Goal: Information Seeking & Learning: Learn about a topic

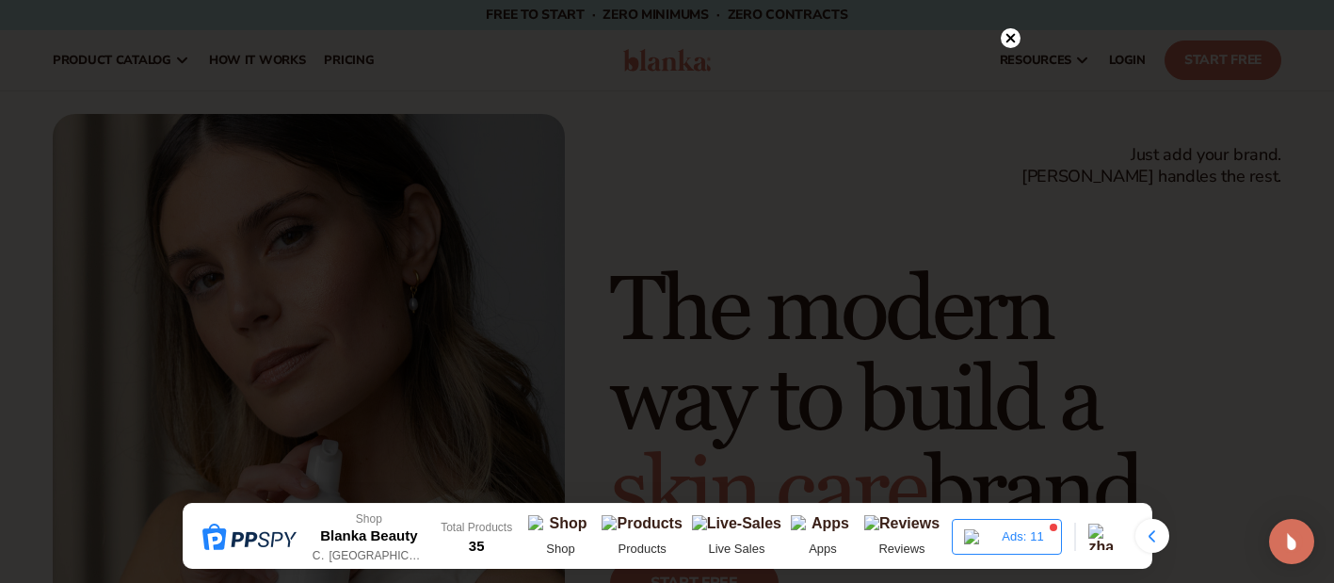
click at [1012, 38] on div at bounding box center [667, 291] width 1334 height 583
click at [1013, 73] on icon at bounding box center [1010, 77] width 9 height 9
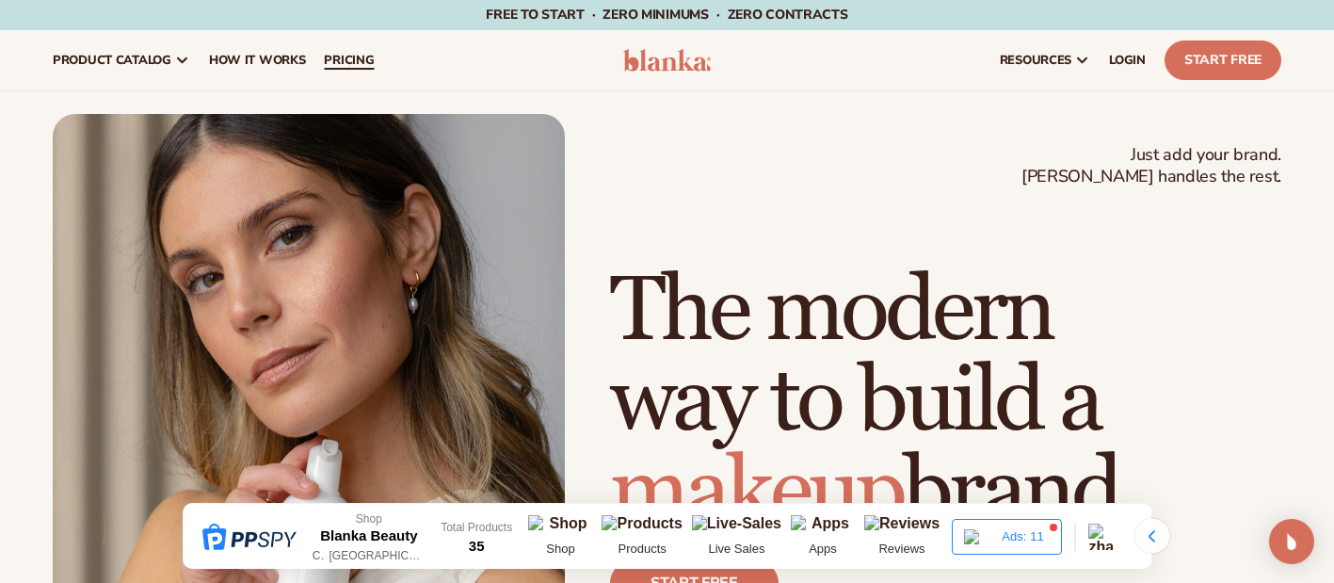
click at [361, 65] on span "pricing" at bounding box center [349, 60] width 50 height 15
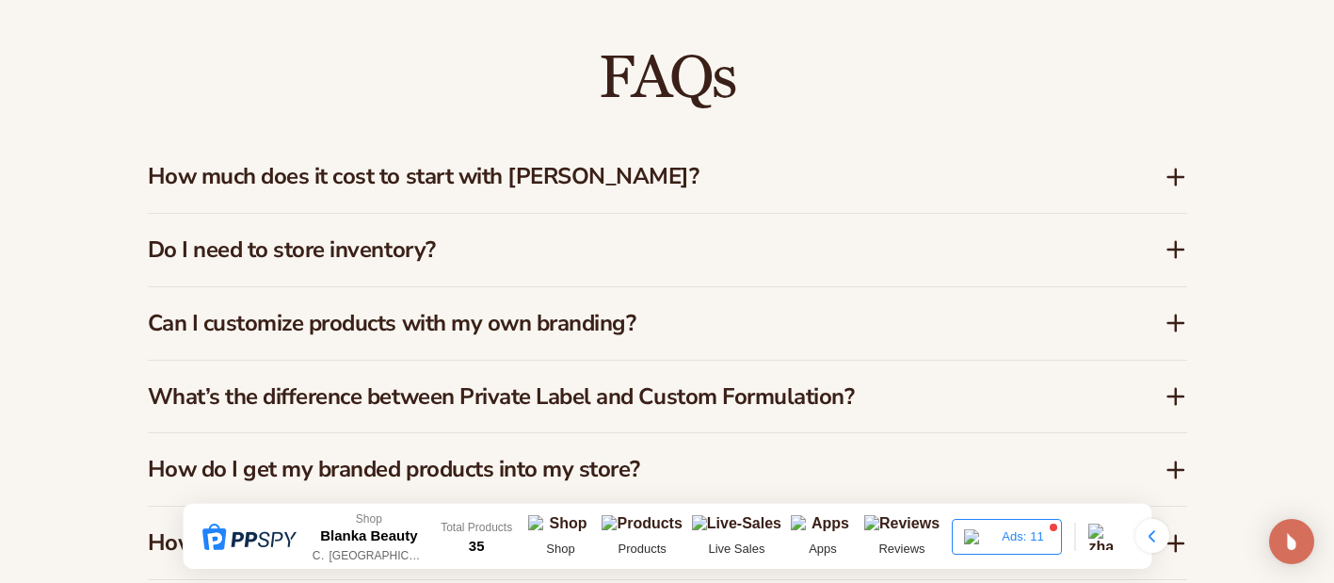
scroll to position [2698, 0]
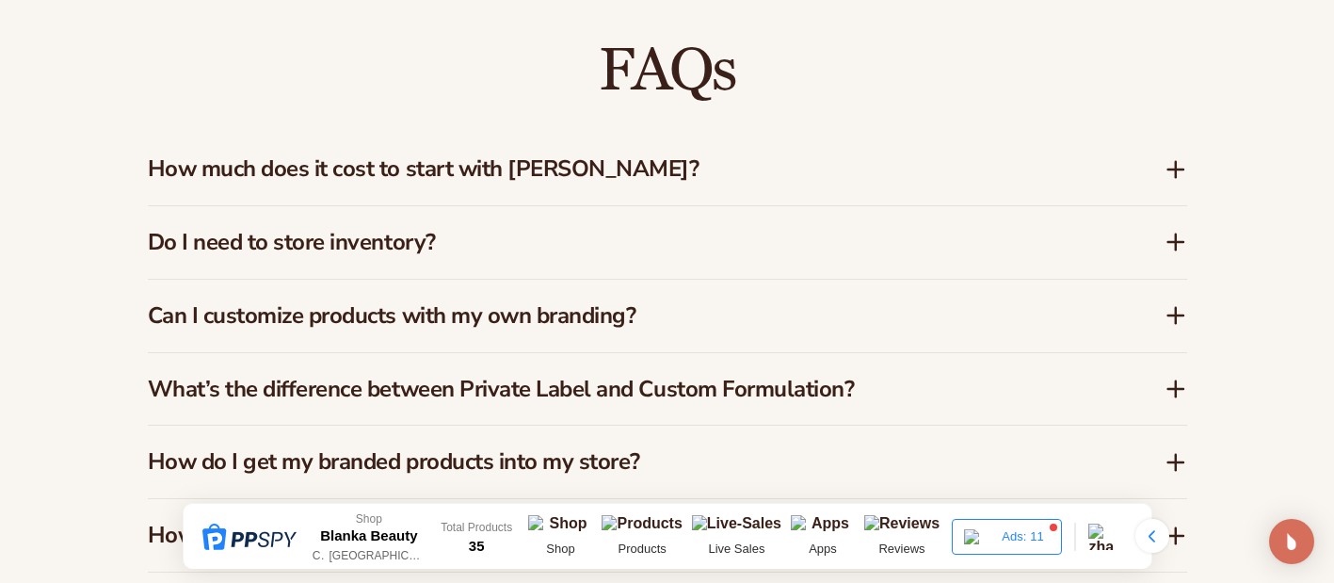
click at [1179, 158] on icon at bounding box center [1176, 169] width 23 height 23
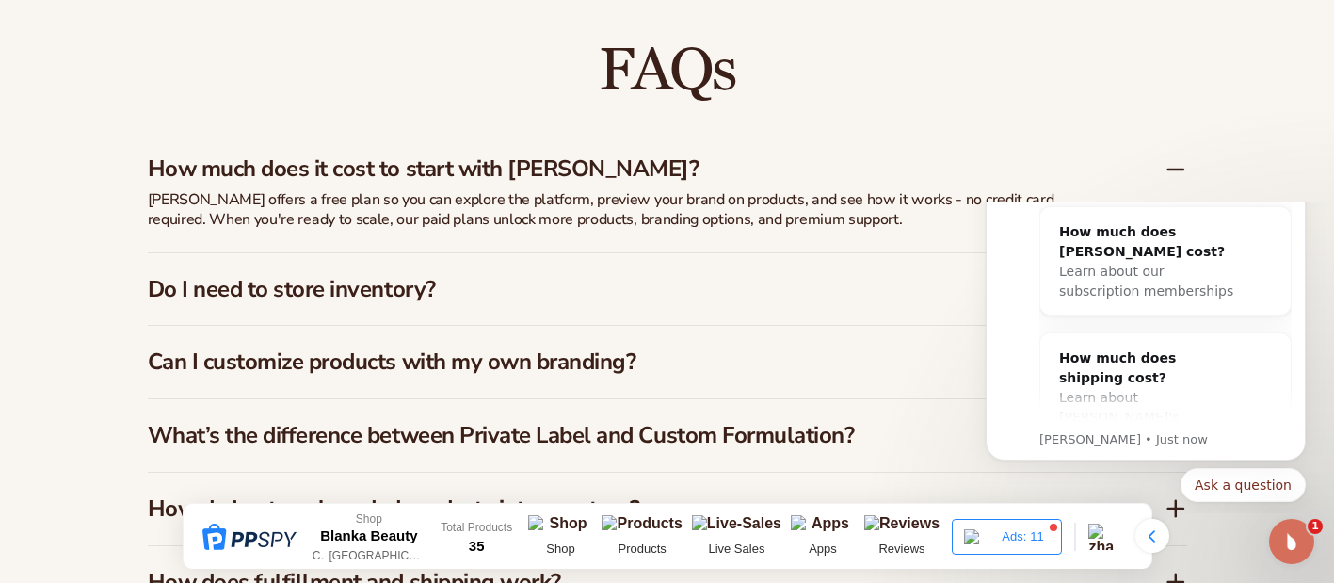
scroll to position [0, 0]
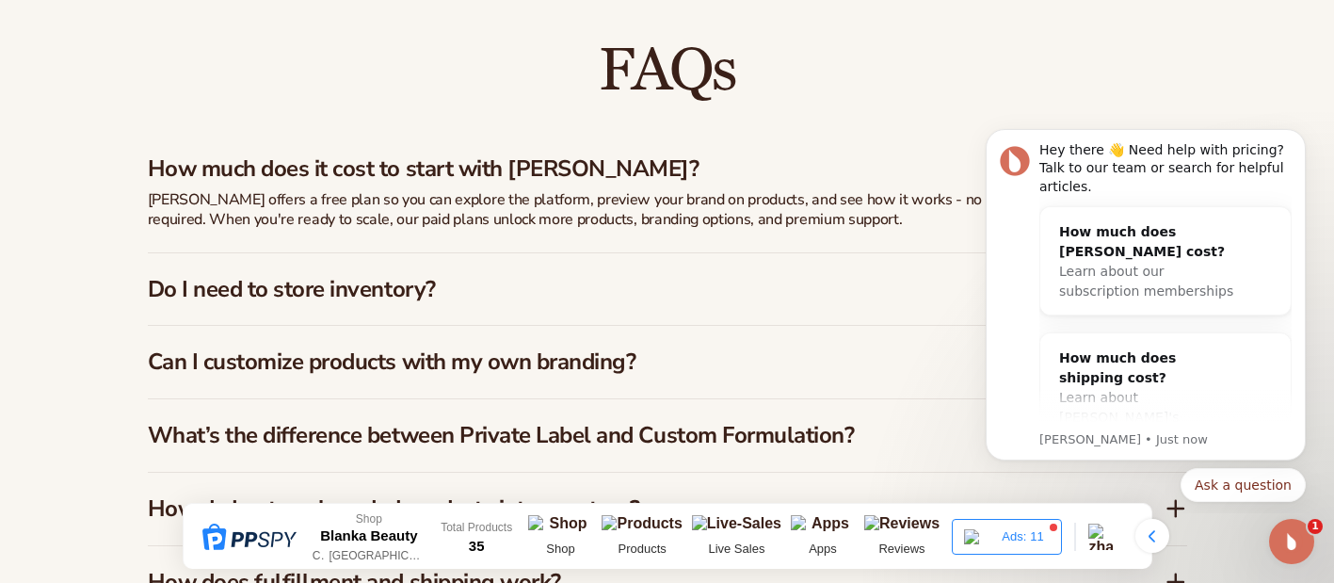
click at [985, 102] on div "FAQs How much does it cost to start with Blanka? Blanka offers a free plan so y…" at bounding box center [668, 403] width 1040 height 726
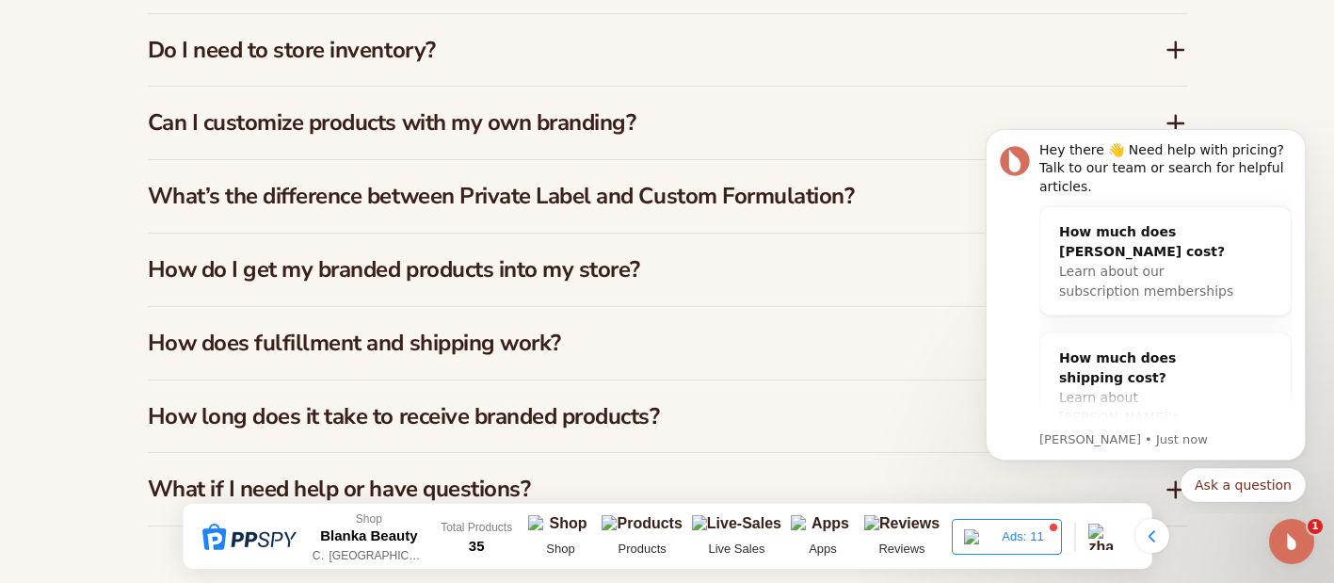
scroll to position [2952, 0]
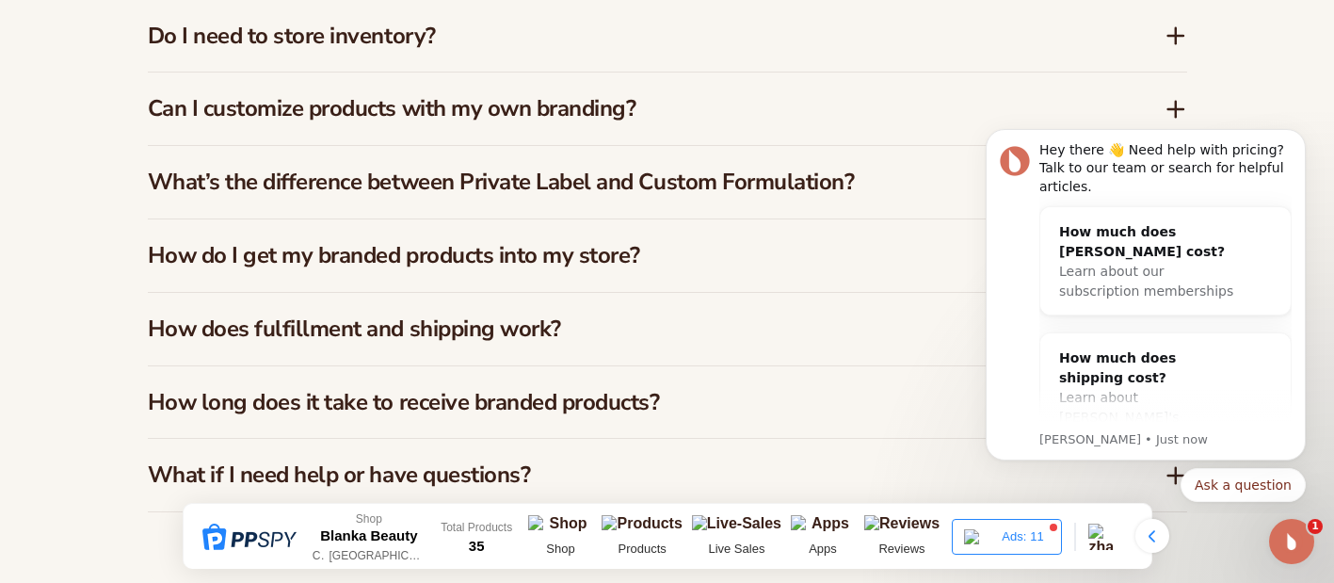
click at [1173, 98] on icon at bounding box center [1176, 109] width 23 height 23
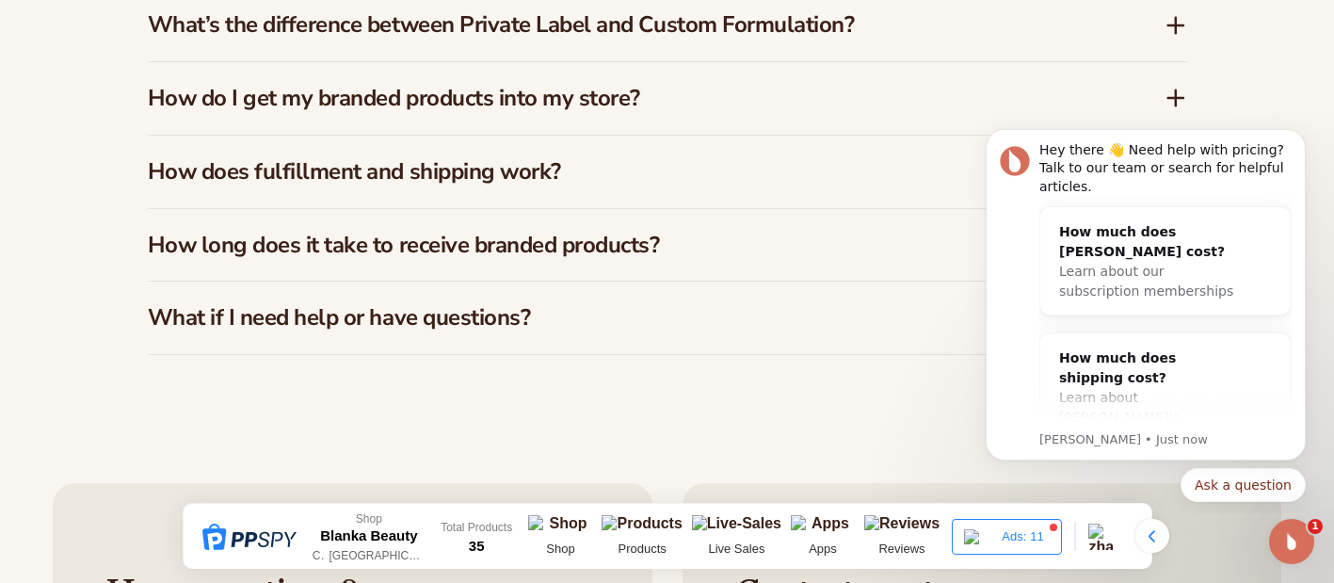
scroll to position [3114, 0]
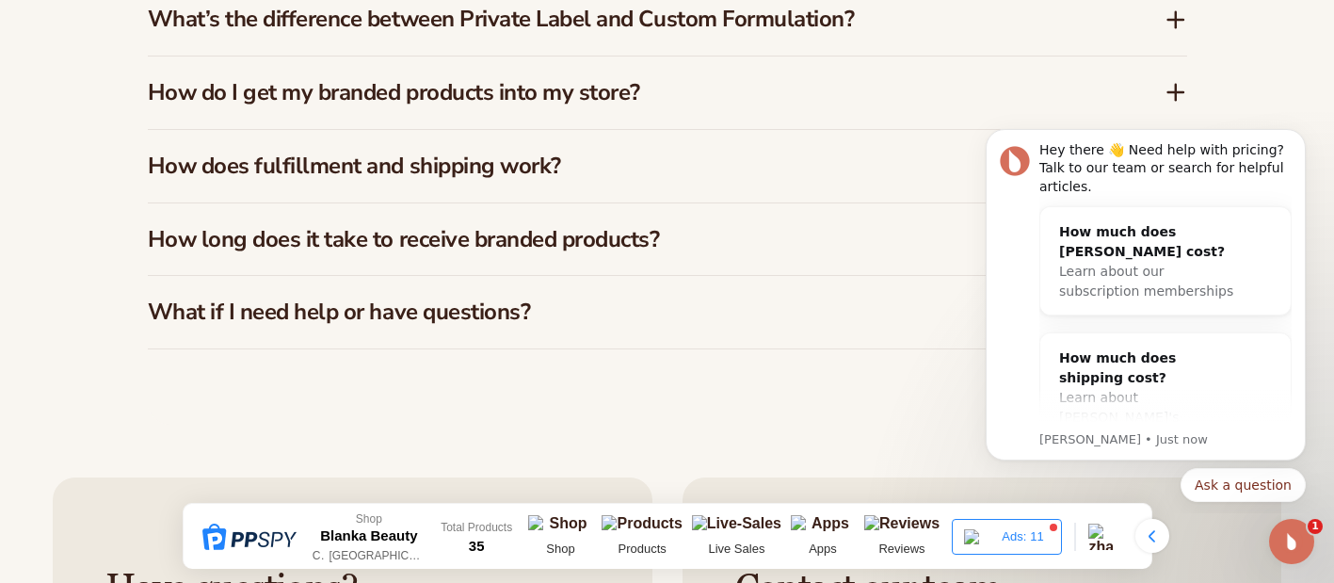
click at [1172, 81] on icon at bounding box center [1176, 92] width 23 height 23
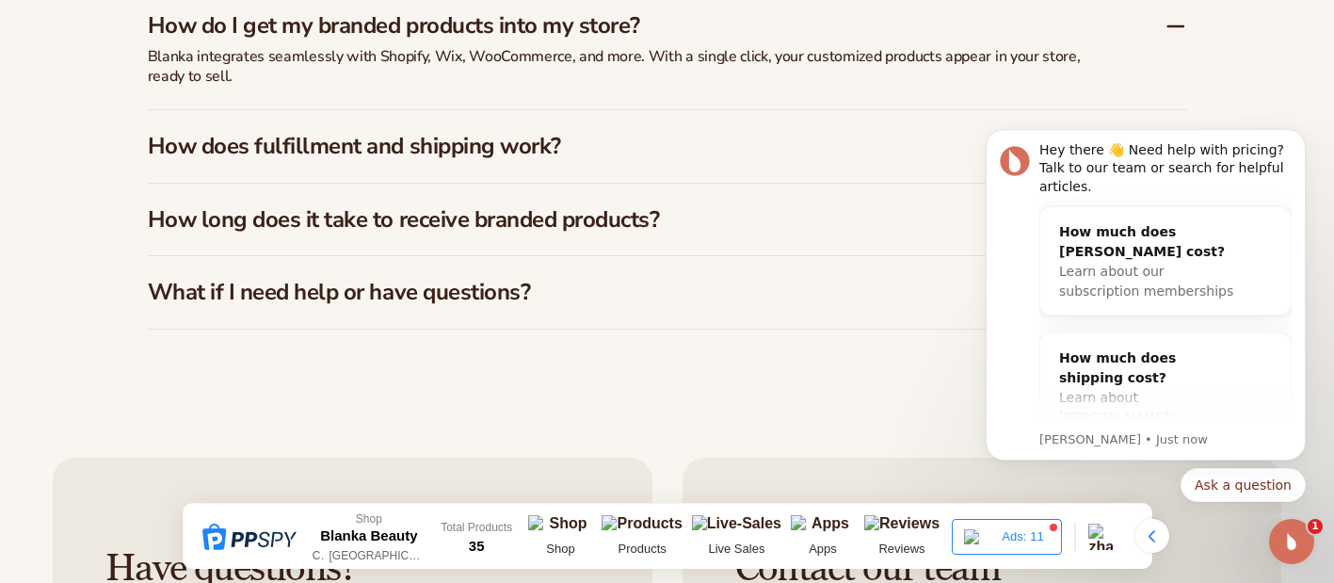
scroll to position [3138, 0]
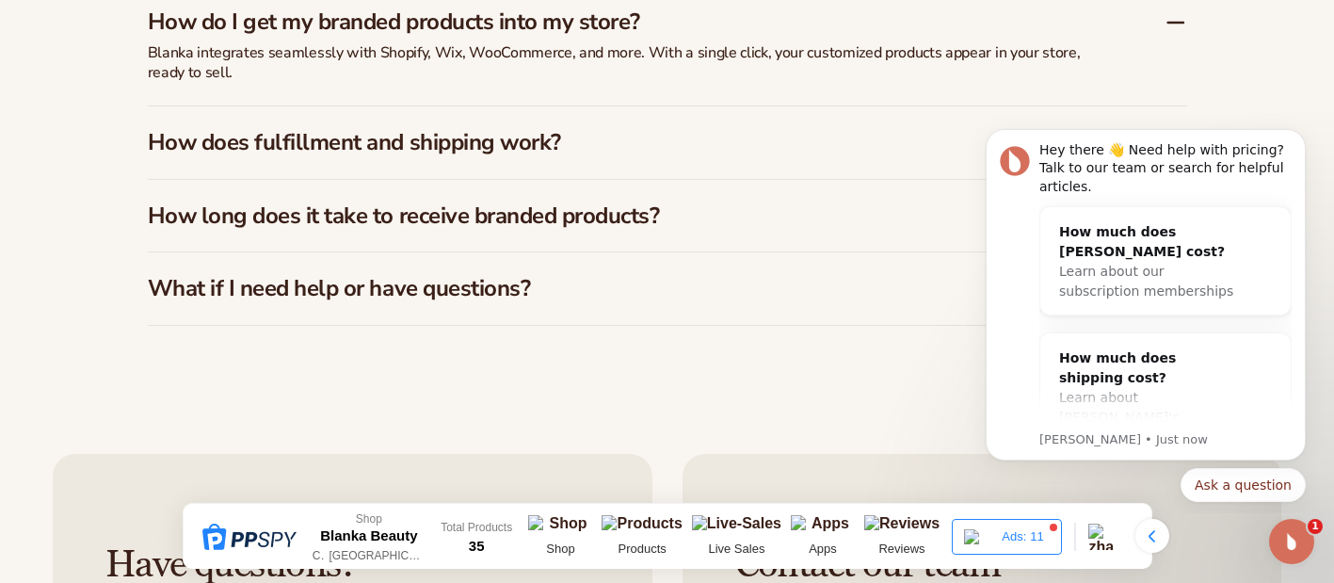
click at [1167, 116] on html "Hey there 👋 Need help with pricing? Talk to our team or search for helpful arti…" at bounding box center [1146, 312] width 377 height 401
click at [1168, 120] on body "Hey there 👋 Need help with pricing? Talk to our team or search for helpful arti…" at bounding box center [1146, 313] width 362 height 386
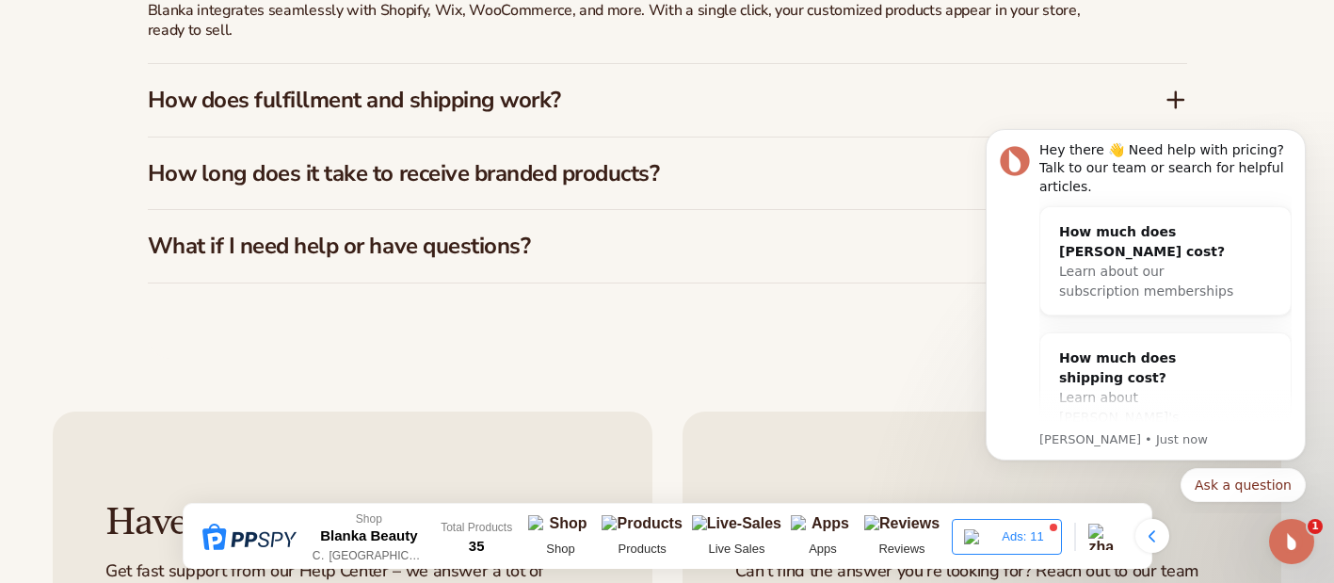
scroll to position [3188, 0]
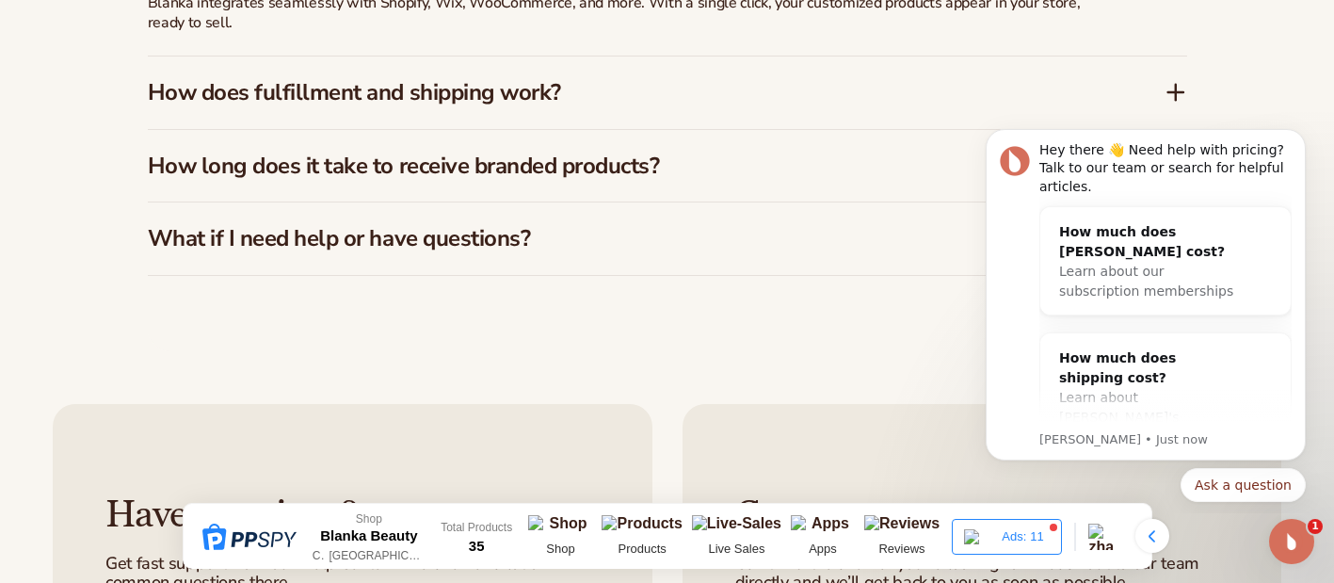
click at [1176, 92] on icon at bounding box center [1176, 92] width 15 height 0
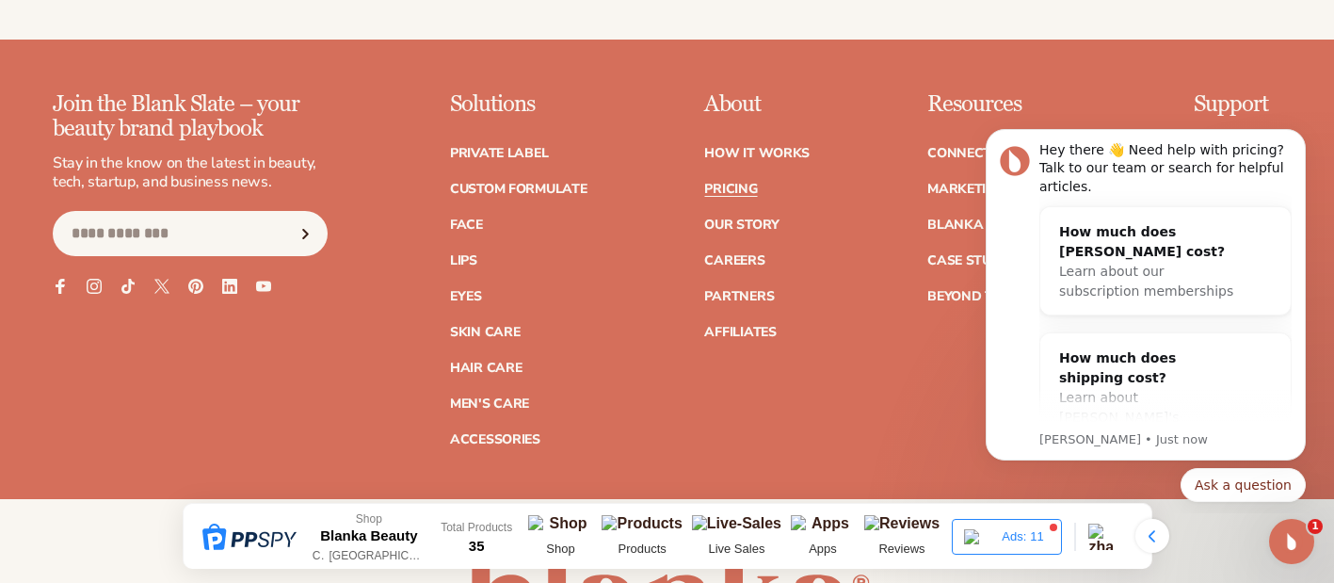
scroll to position [3961, 0]
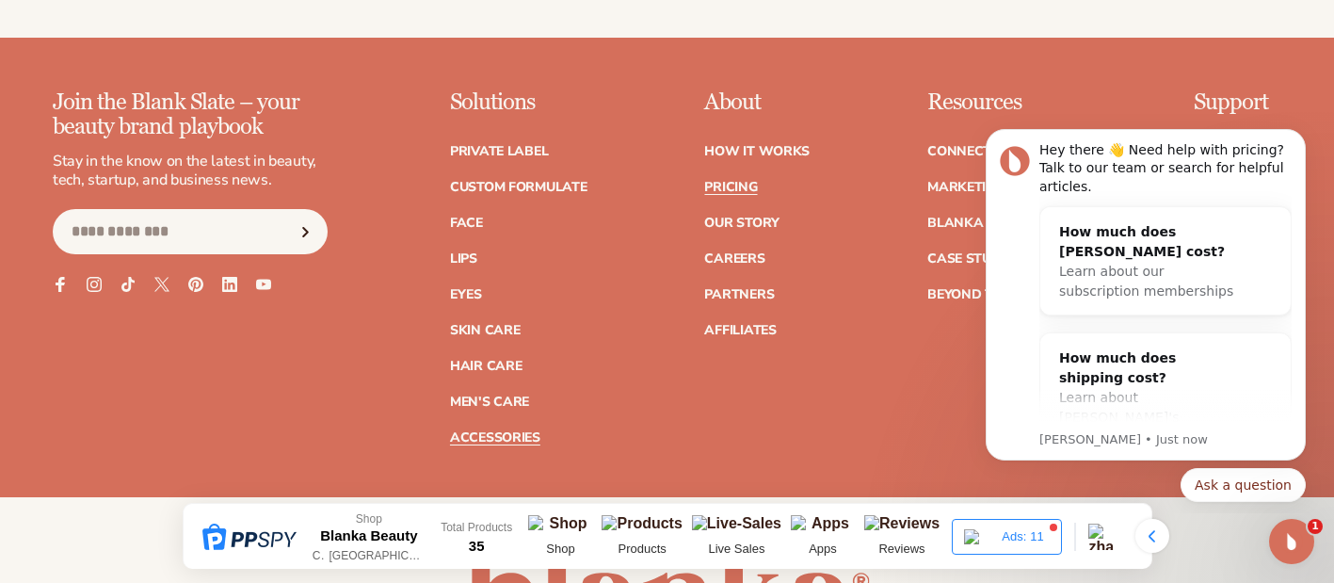
click at [516, 431] on link "Accessories" at bounding box center [495, 437] width 90 height 13
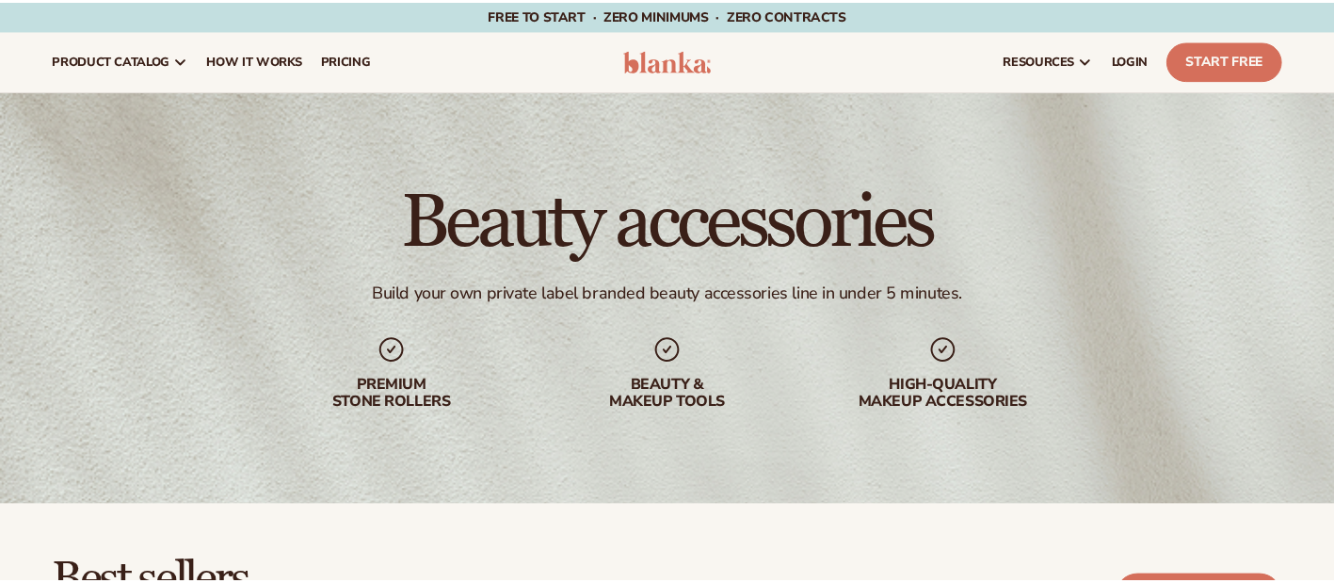
scroll to position [576, 0]
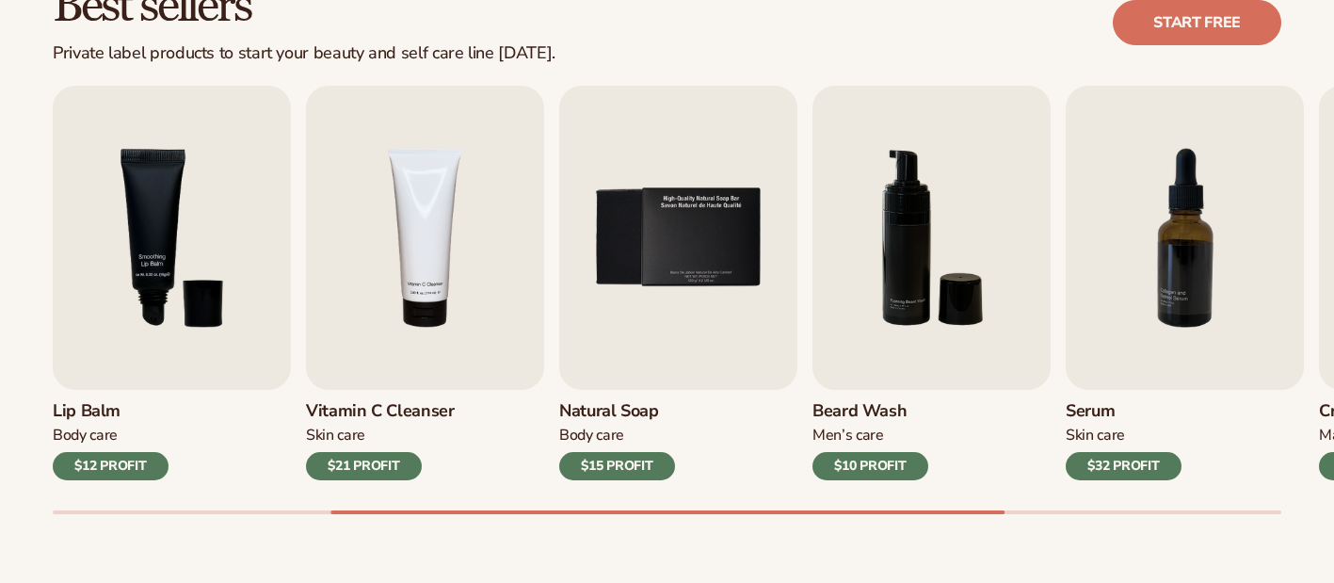
click at [1277, 510] on div at bounding box center [667, 512] width 1229 height 4
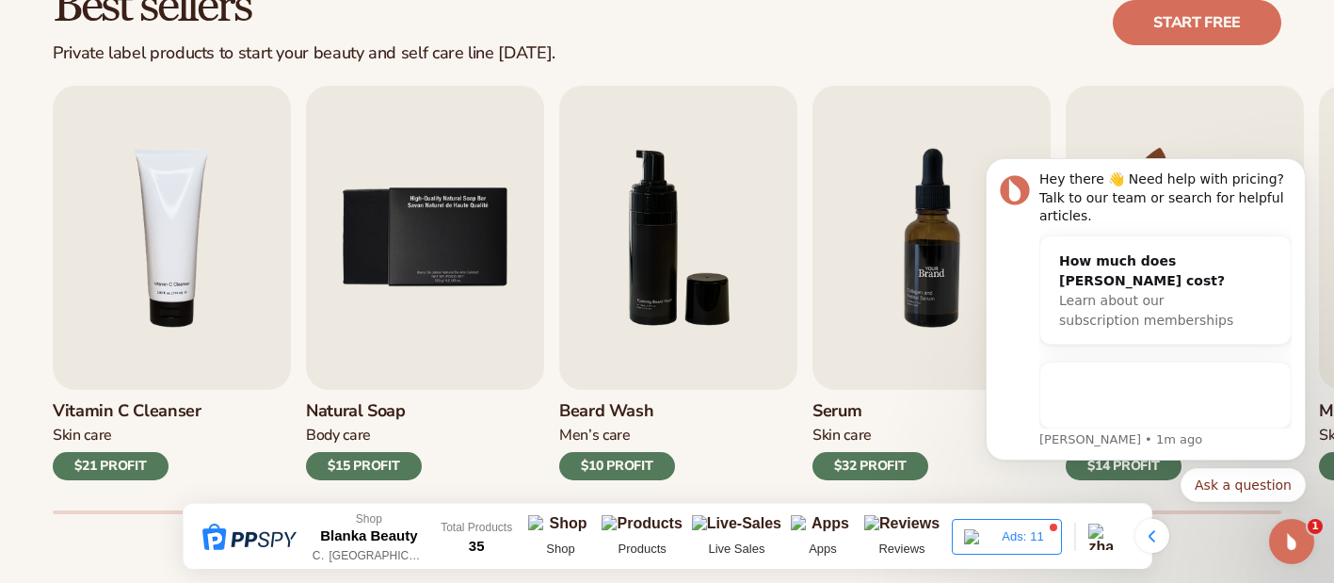
scroll to position [0, 0]
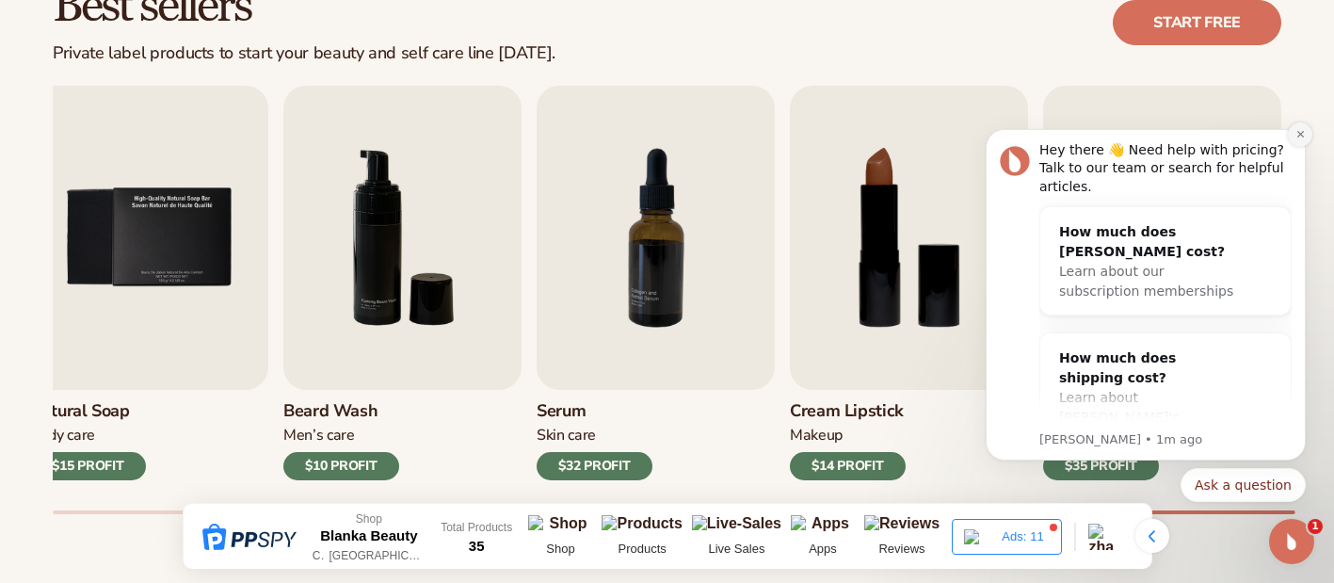
click at [1306, 134] on button "Dismiss notification" at bounding box center [1300, 134] width 24 height 24
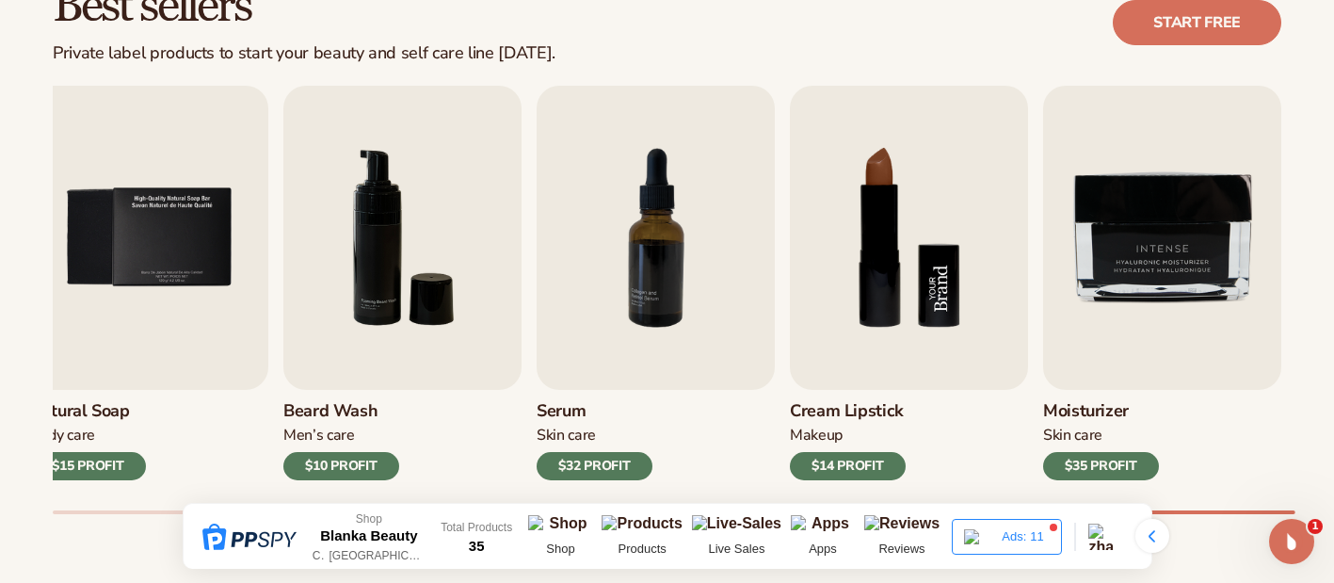
click at [887, 224] on img "8 / 9" at bounding box center [909, 238] width 238 height 304
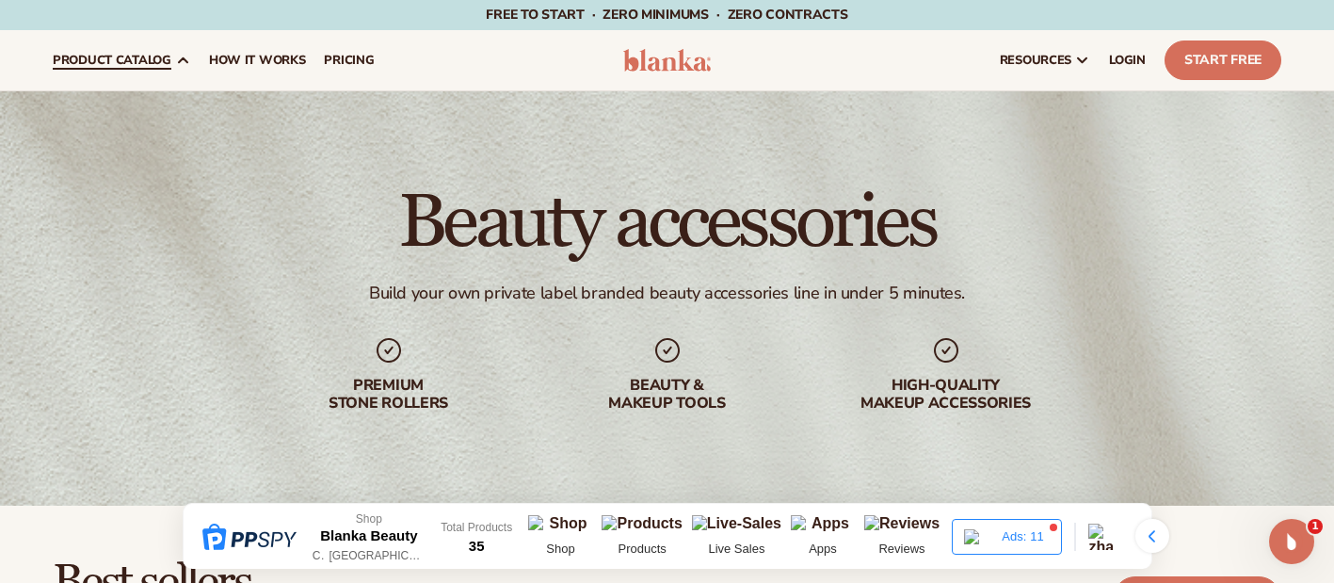
click at [179, 60] on icon at bounding box center [183, 60] width 8 height 5
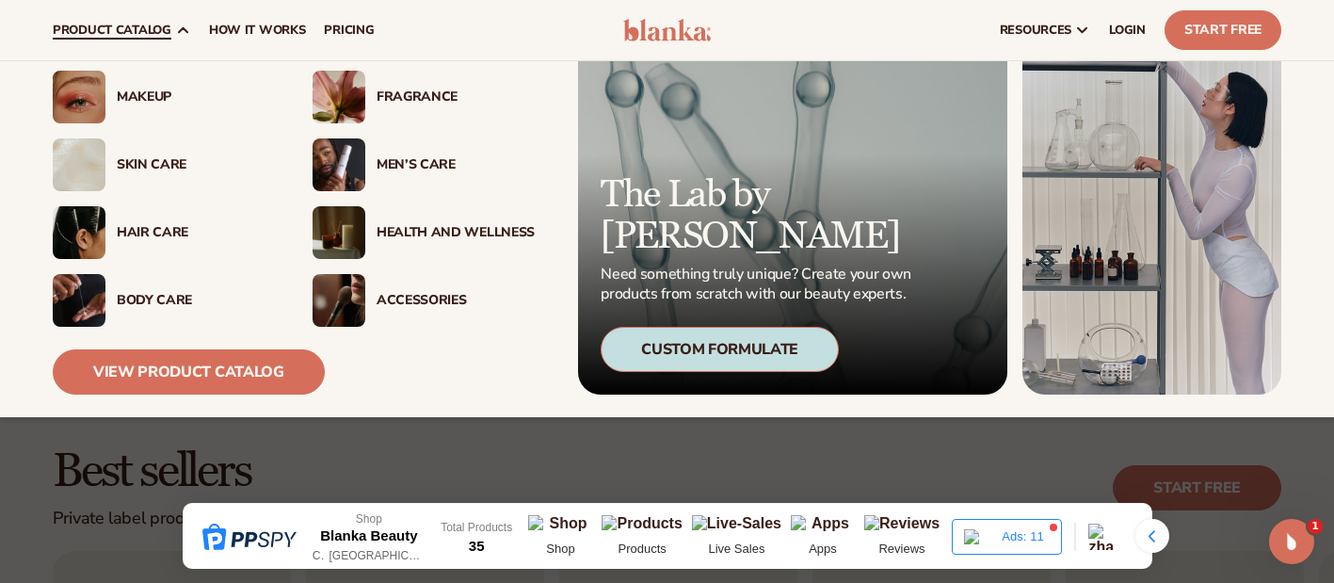
scroll to position [107, 0]
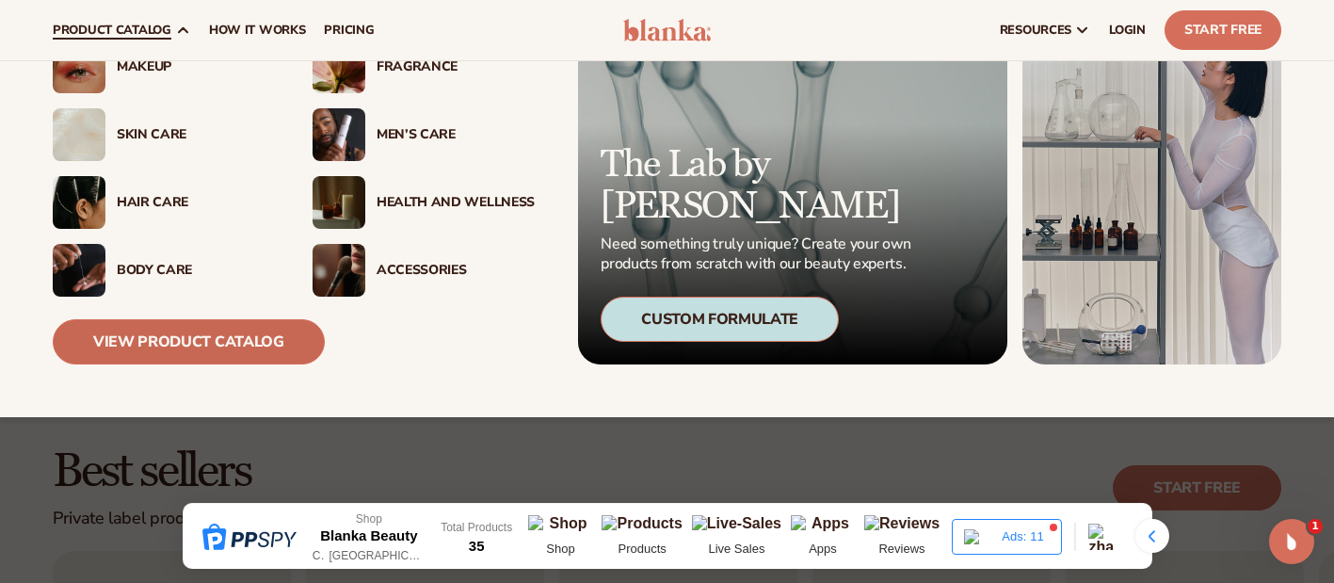
click at [165, 342] on link "View Product Catalog" at bounding box center [189, 341] width 272 height 45
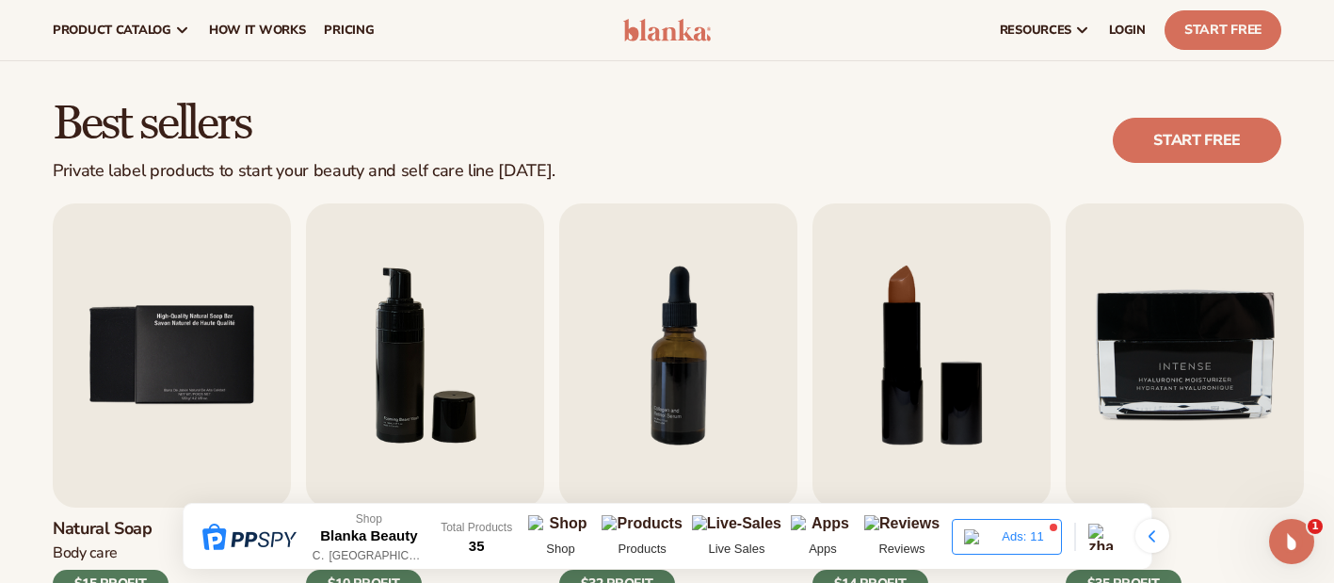
scroll to position [456, 0]
